Goal: Find specific page/section: Find specific page/section

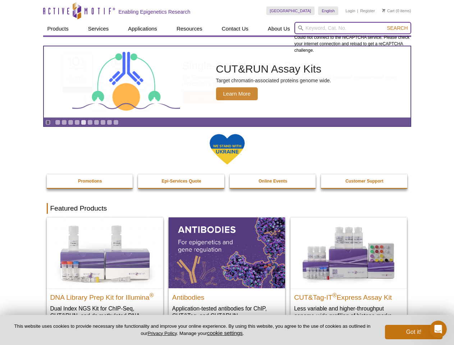
click at [352, 28] on input "search" at bounding box center [352, 28] width 117 height 12
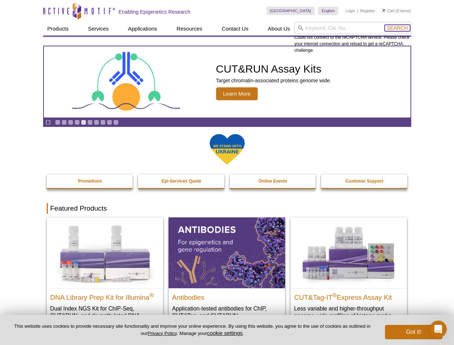
click at [397, 28] on span "Search" at bounding box center [396, 28] width 21 height 6
click at [48, 122] on icon "Pause" at bounding box center [48, 122] width 5 height 5
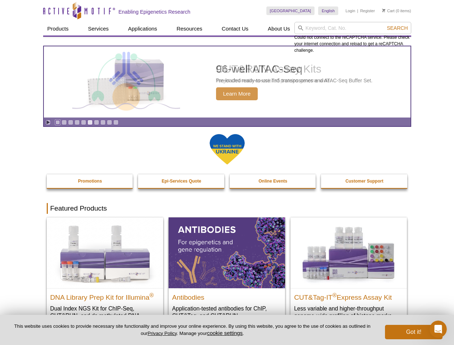
click at [57, 122] on link "Go to slide 1" at bounding box center [57, 122] width 5 height 5
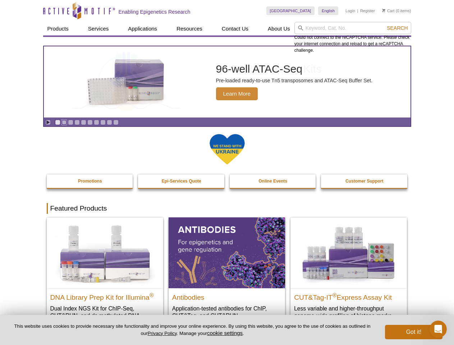
click at [64, 122] on link "Go to slide 2" at bounding box center [63, 122] width 5 height 5
